Goal: Task Accomplishment & Management: Manage account settings

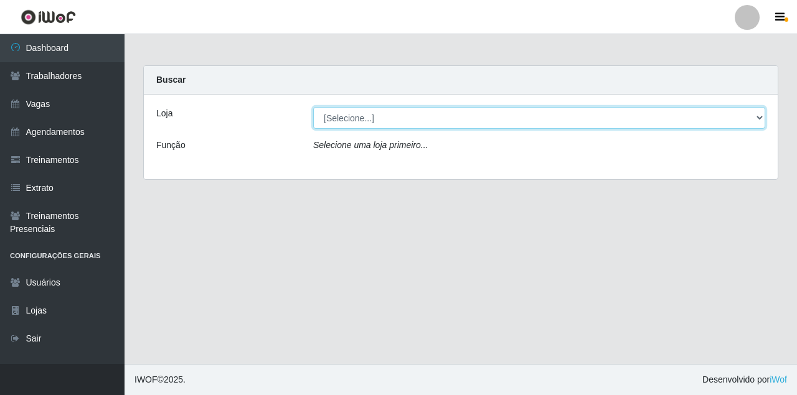
click at [376, 122] on select "[Selecione...] Castelinho Supermercado" at bounding box center [539, 118] width 452 height 22
select select "377"
click at [313, 107] on select "[Selecione...] Castelinho Supermercado" at bounding box center [539, 118] width 452 height 22
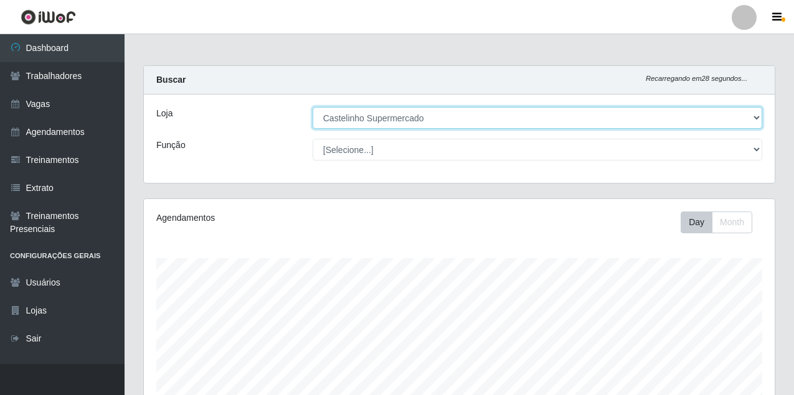
scroll to position [258, 631]
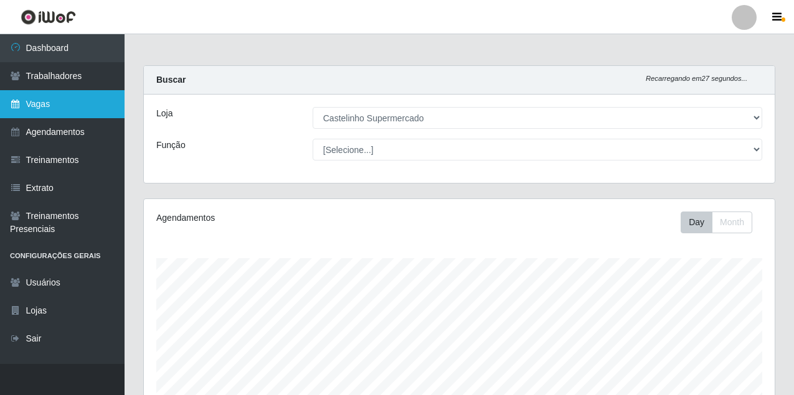
click at [73, 108] on link "Vagas" at bounding box center [62, 104] width 125 height 28
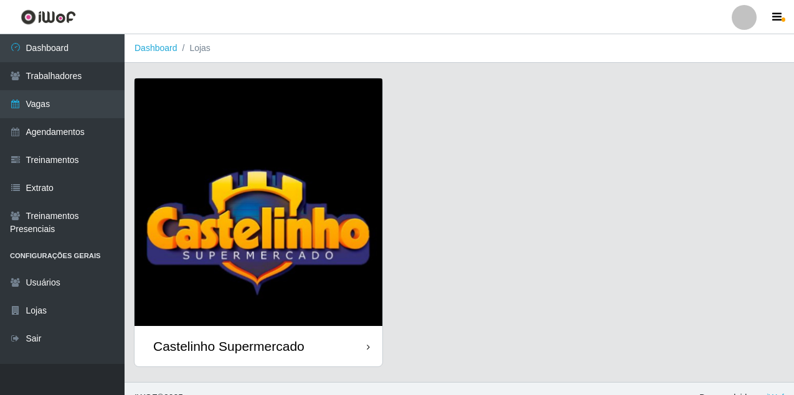
scroll to position [18, 0]
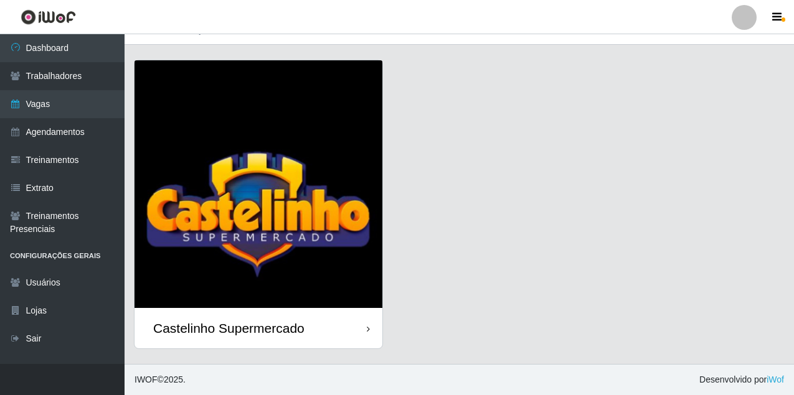
click at [301, 331] on div "Castelinho Supermercado" at bounding box center [228, 329] width 151 height 16
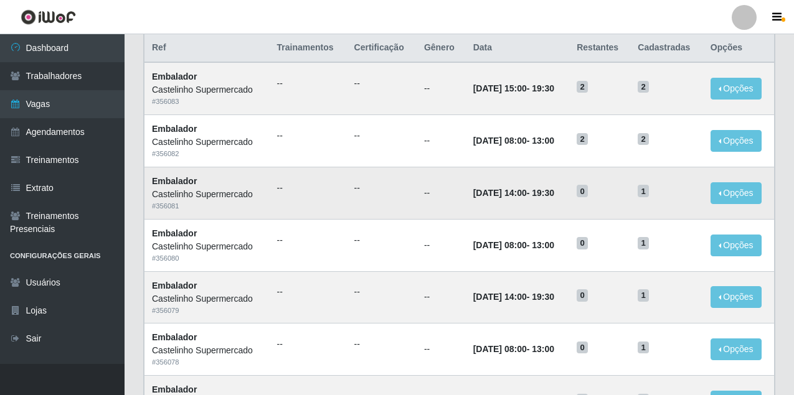
scroll to position [249, 0]
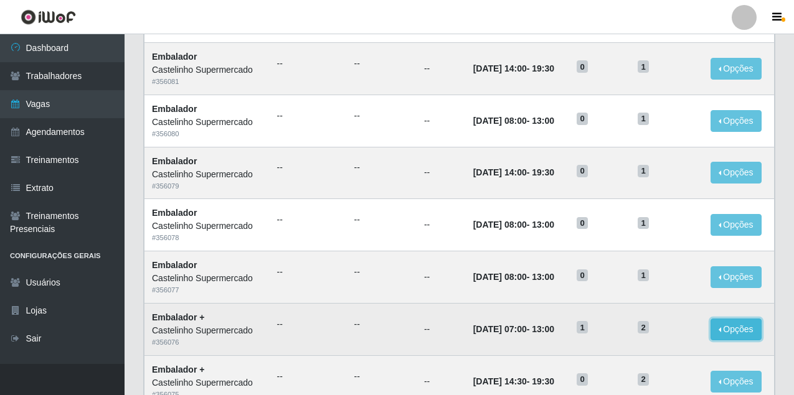
click at [719, 334] on button "Opções" at bounding box center [735, 330] width 51 height 22
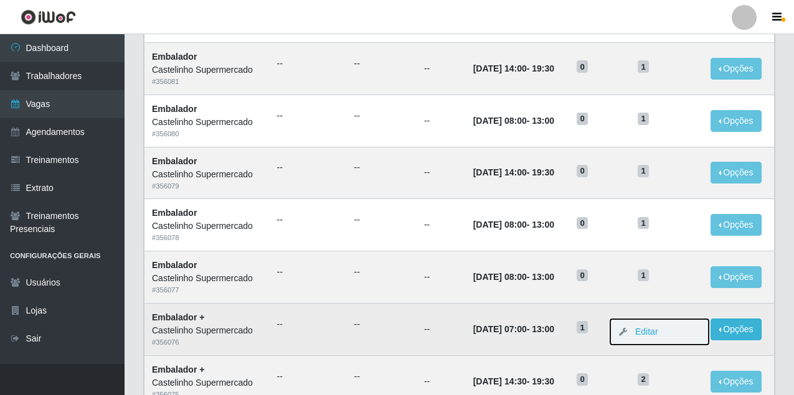
click at [668, 337] on button "Editar" at bounding box center [659, 332] width 98 height 26
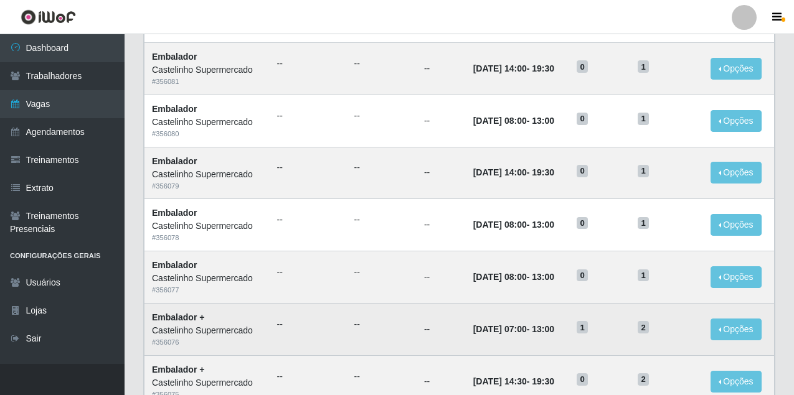
scroll to position [311, 0]
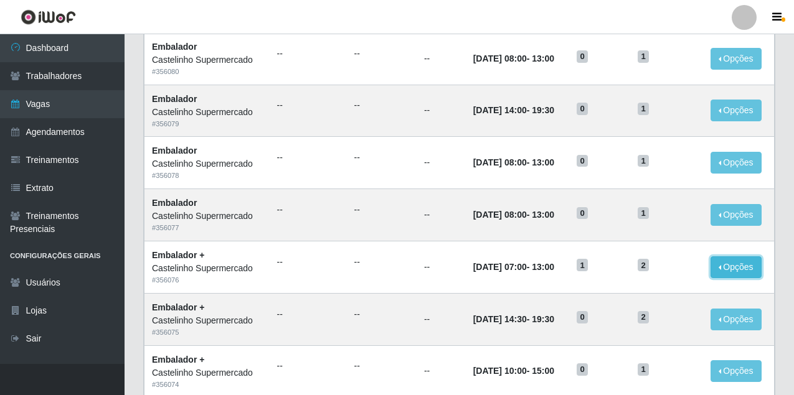
click at [741, 268] on button "Opções" at bounding box center [735, 268] width 51 height 22
click at [643, 268] on link "Editar" at bounding box center [640, 270] width 35 height 10
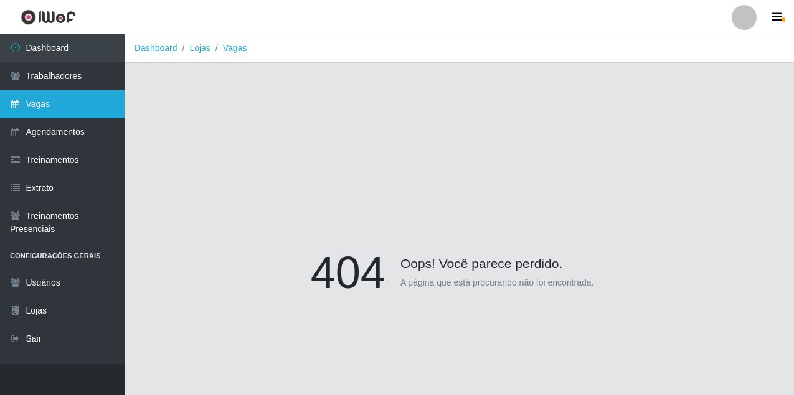
click at [61, 100] on link "Vagas" at bounding box center [62, 104] width 125 height 28
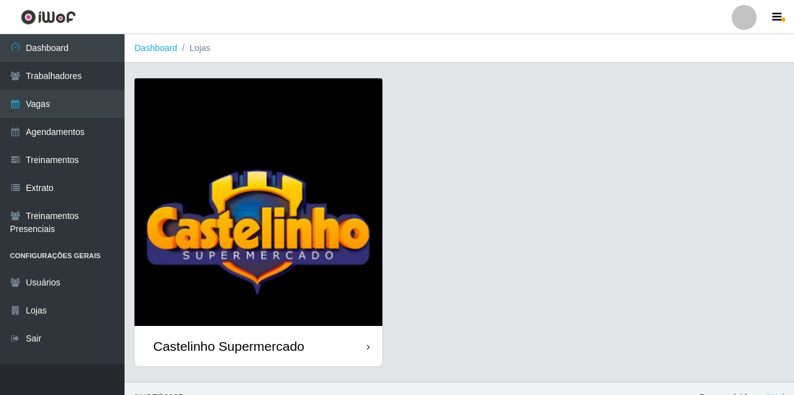
click at [341, 342] on div "Castelinho Supermercado" at bounding box center [258, 346] width 248 height 40
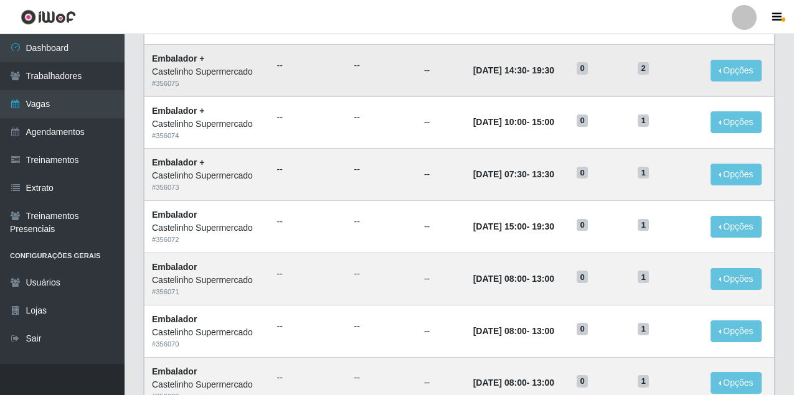
scroll to position [660, 0]
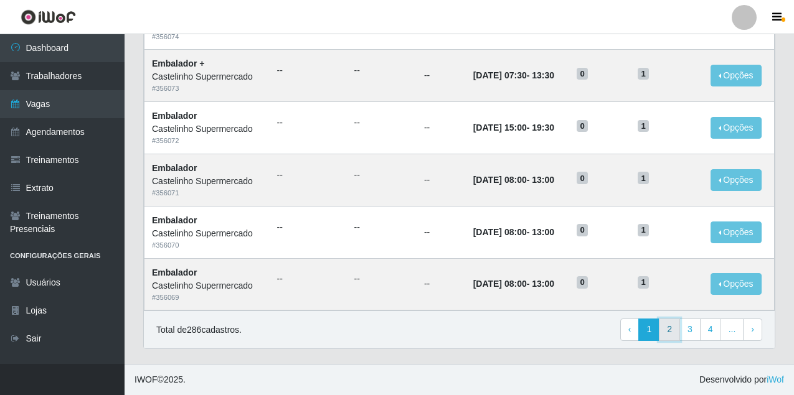
click at [668, 336] on link "2" at bounding box center [669, 330] width 21 height 22
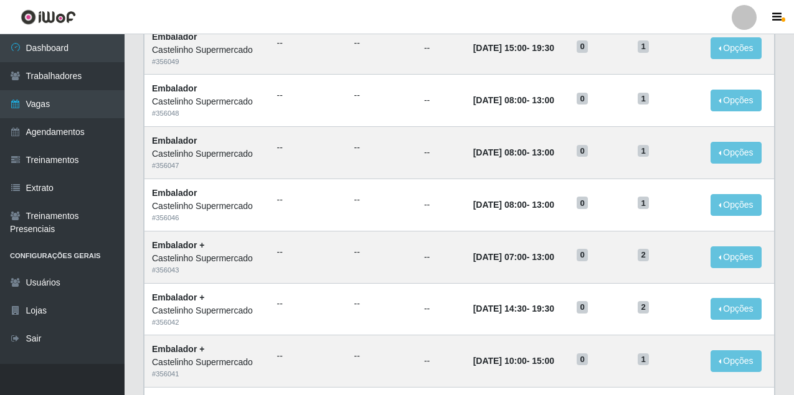
scroll to position [660, 0]
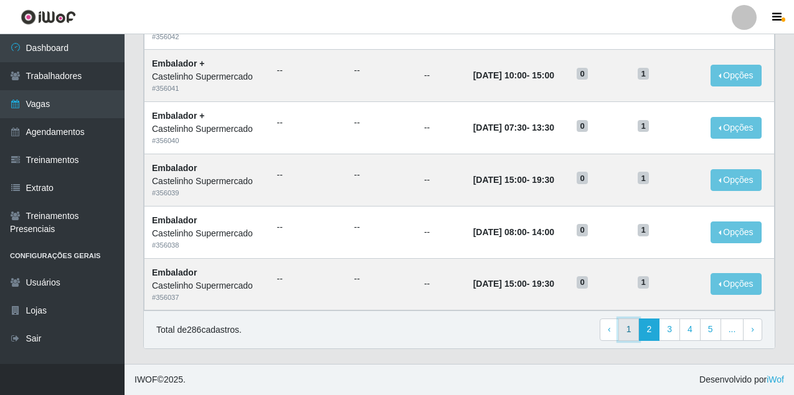
click at [639, 326] on link "1" at bounding box center [628, 330] width 21 height 22
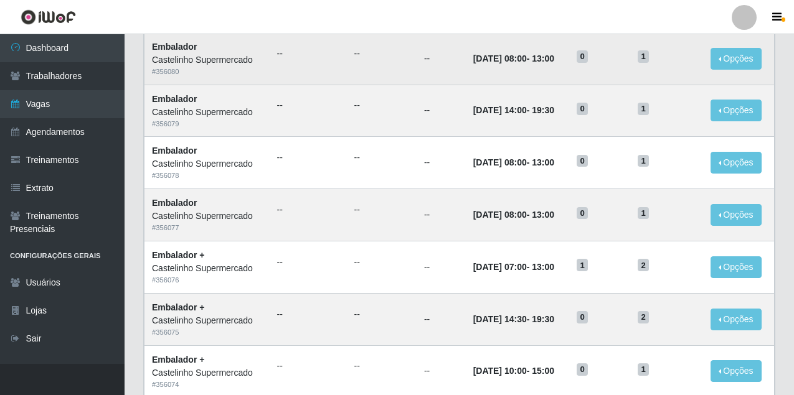
scroll to position [436, 0]
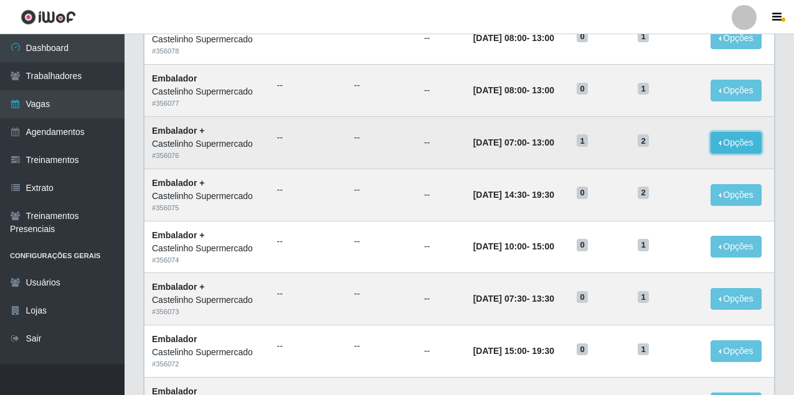
click at [757, 149] on button "Opções" at bounding box center [735, 143] width 51 height 22
click at [653, 146] on link "Editar" at bounding box center [640, 145] width 35 height 10
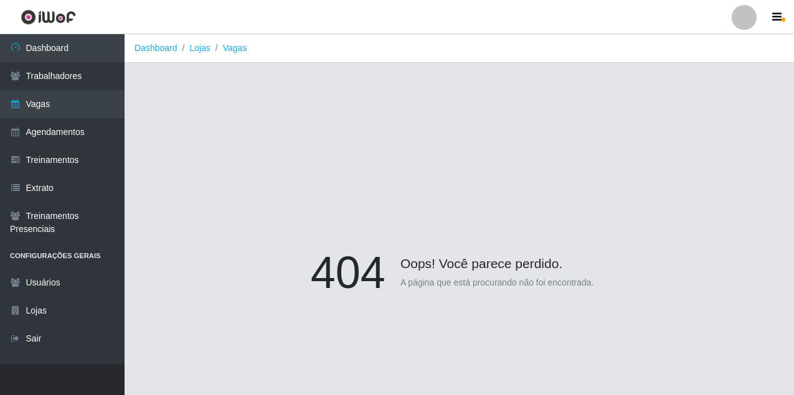
click at [509, 280] on p "A página que está procurando não foi encontrada." at bounding box center [497, 282] width 194 height 13
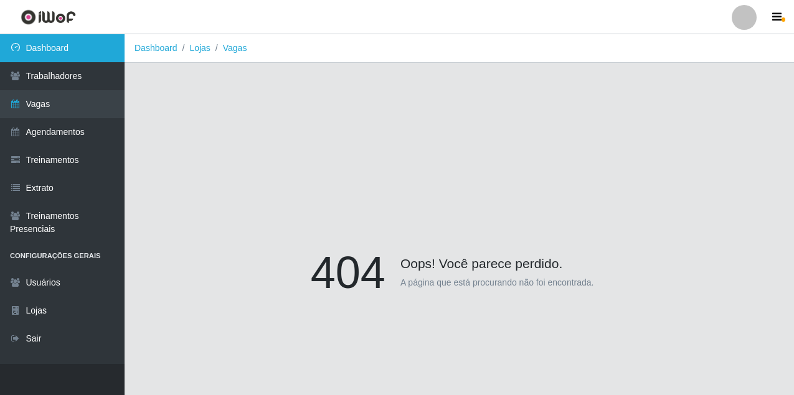
click at [36, 52] on link "Dashboard" at bounding box center [62, 48] width 125 height 28
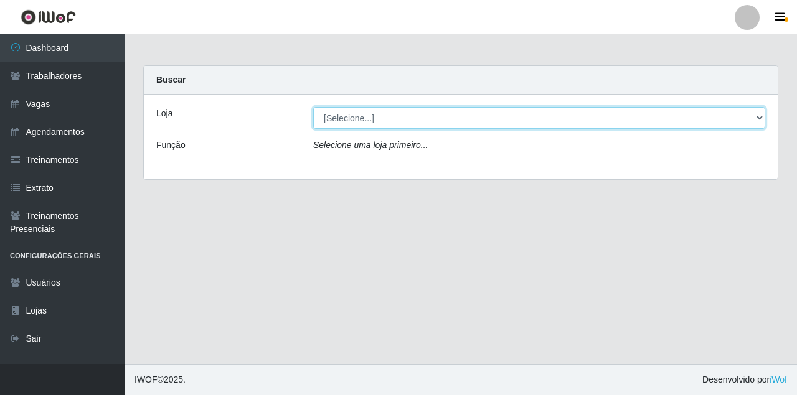
click at [369, 110] on select "[Selecione...] Castelinho Supermercado" at bounding box center [539, 118] width 452 height 22
select select "377"
click at [313, 107] on select "[Selecione...] Castelinho Supermercado" at bounding box center [539, 118] width 452 height 22
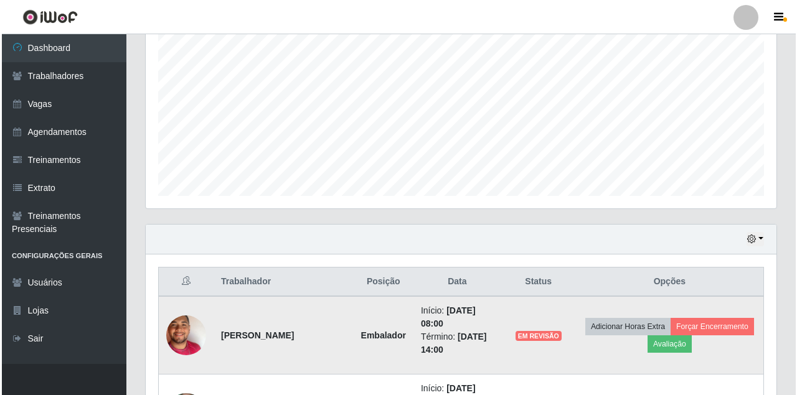
scroll to position [366, 0]
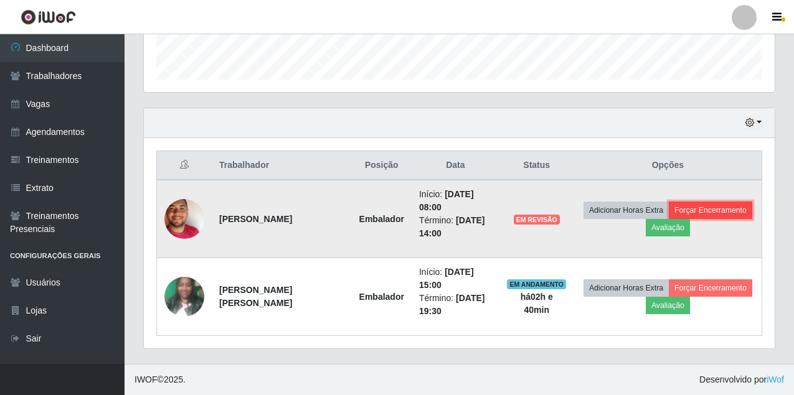
click at [694, 202] on button "Forçar Encerramento" at bounding box center [710, 210] width 83 height 17
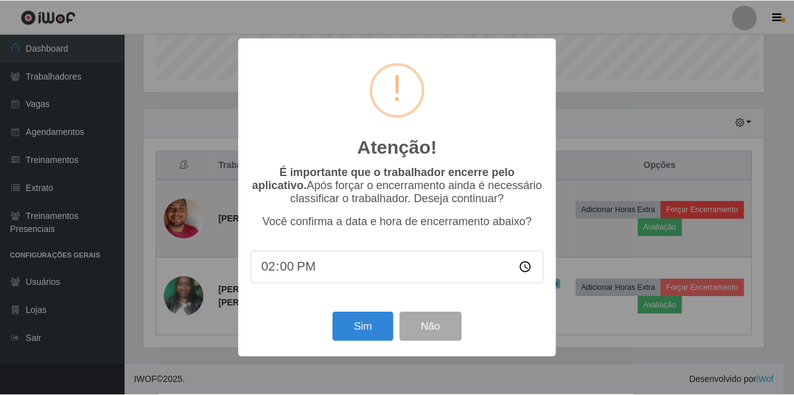
scroll to position [258, 623]
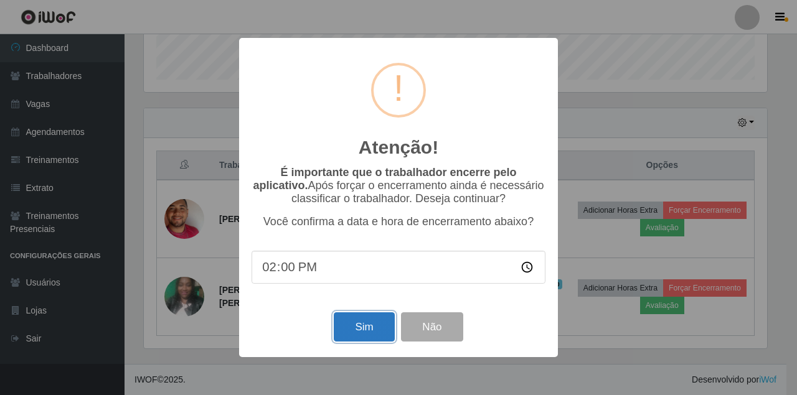
click at [366, 329] on button "Sim" at bounding box center [364, 327] width 60 height 29
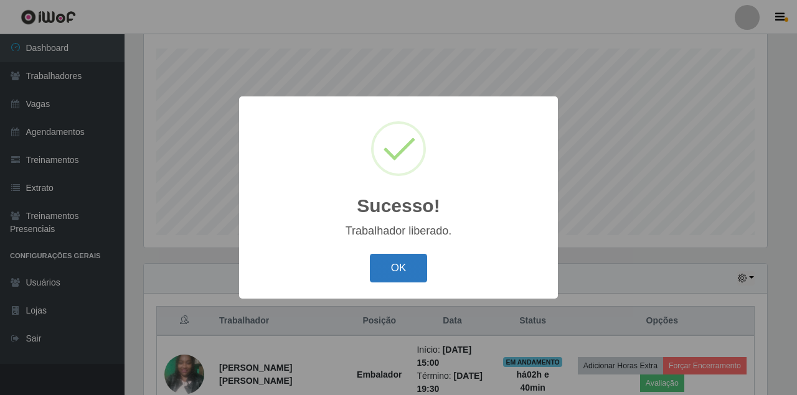
click at [405, 260] on button "OK" at bounding box center [399, 268] width 58 height 29
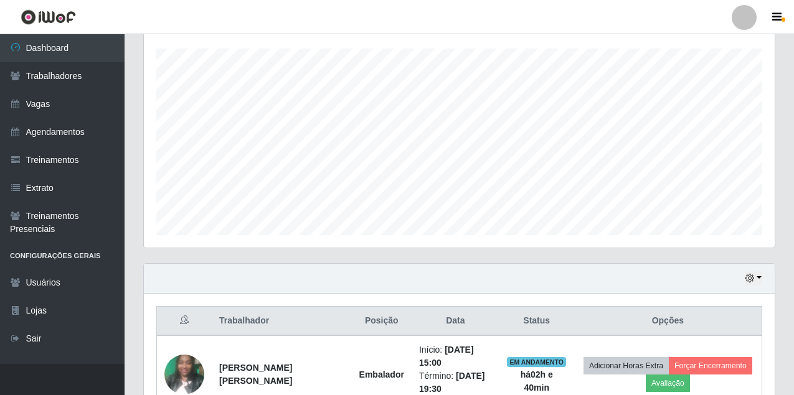
scroll to position [288, 0]
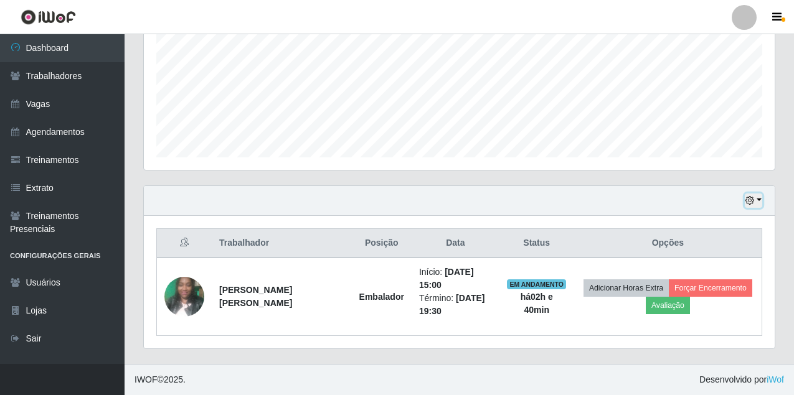
click at [750, 201] on icon "button" at bounding box center [749, 200] width 9 height 9
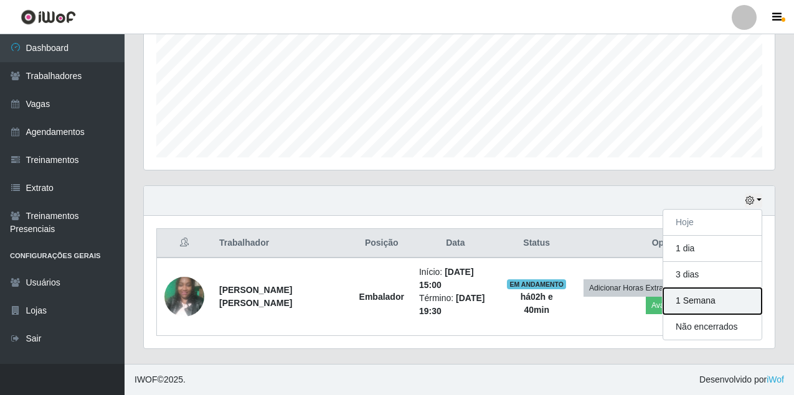
click at [690, 300] on button "1 Semana" at bounding box center [712, 301] width 98 height 26
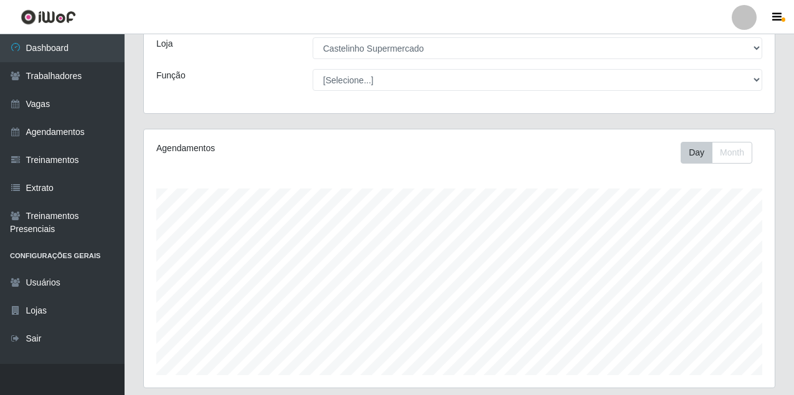
scroll to position [319, 0]
